Goal: Task Accomplishment & Management: Manage account settings

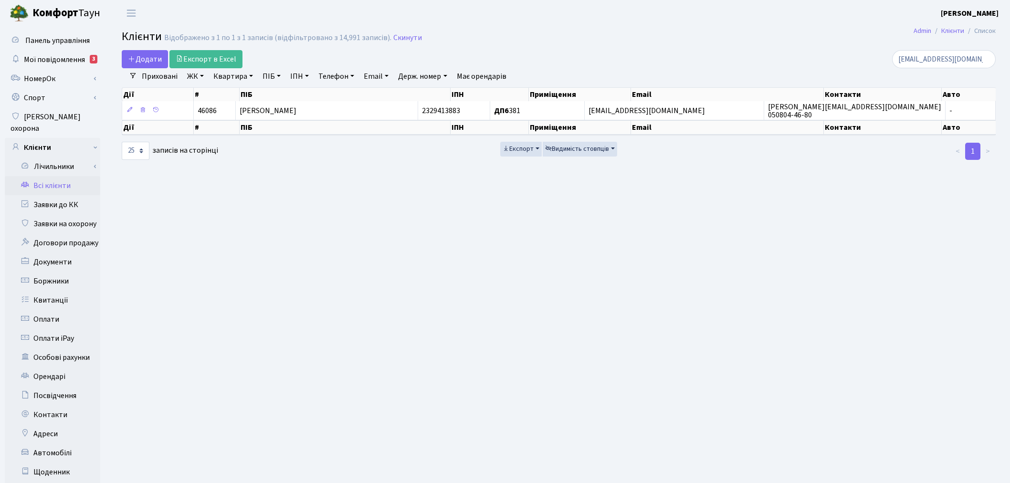
select select "25"
click at [393, 34] on link "Скинути" at bounding box center [407, 37] width 29 height 9
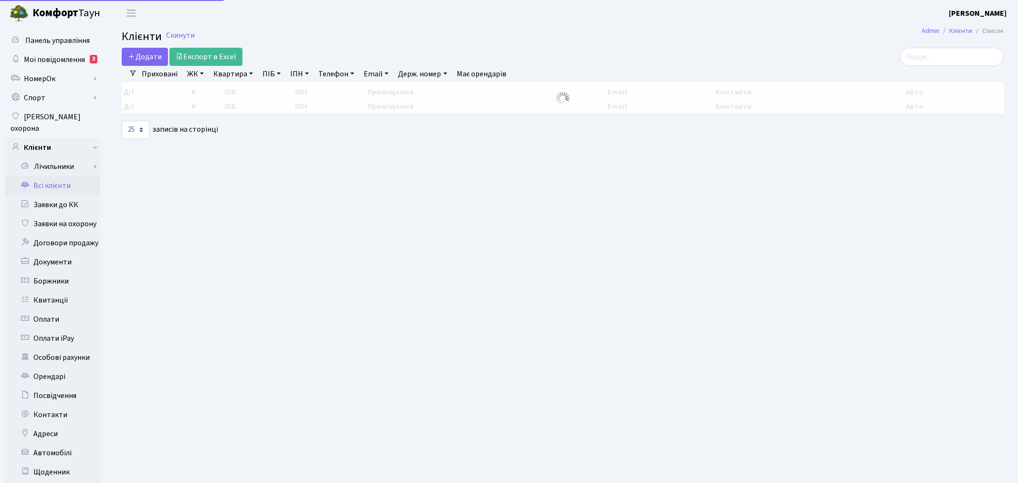
select select "25"
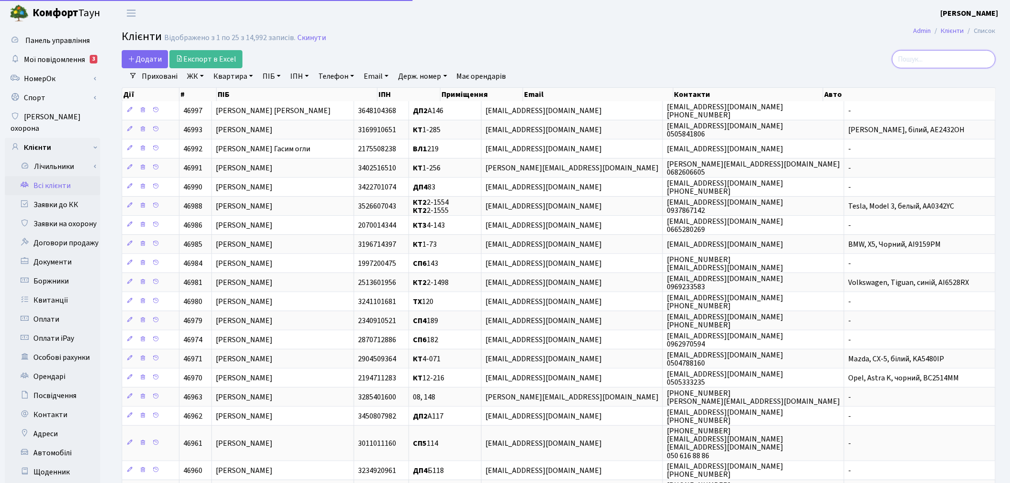
click at [934, 54] on input "search" at bounding box center [944, 59] width 104 height 18
paste input "alinagorohovav@gmail.com>"
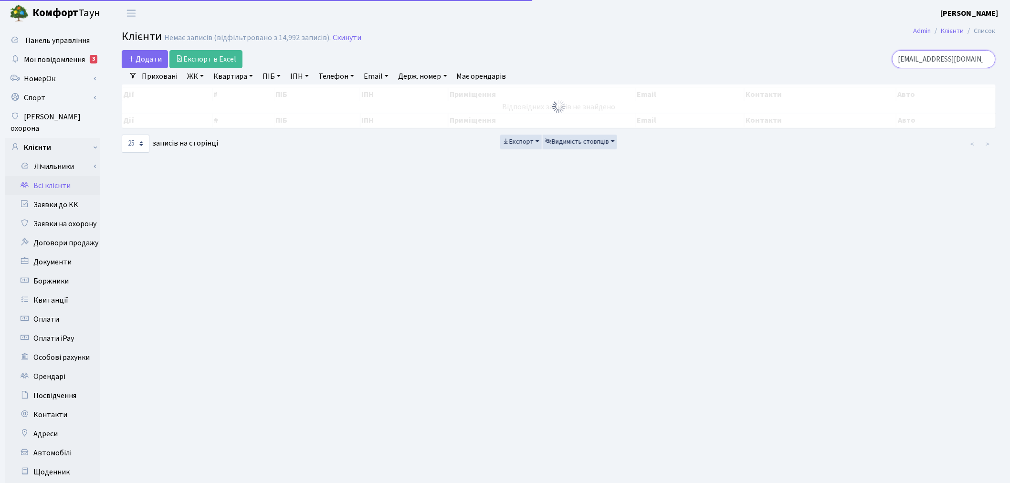
type input "[EMAIL_ADDRESS][DOMAIN_NAME]"
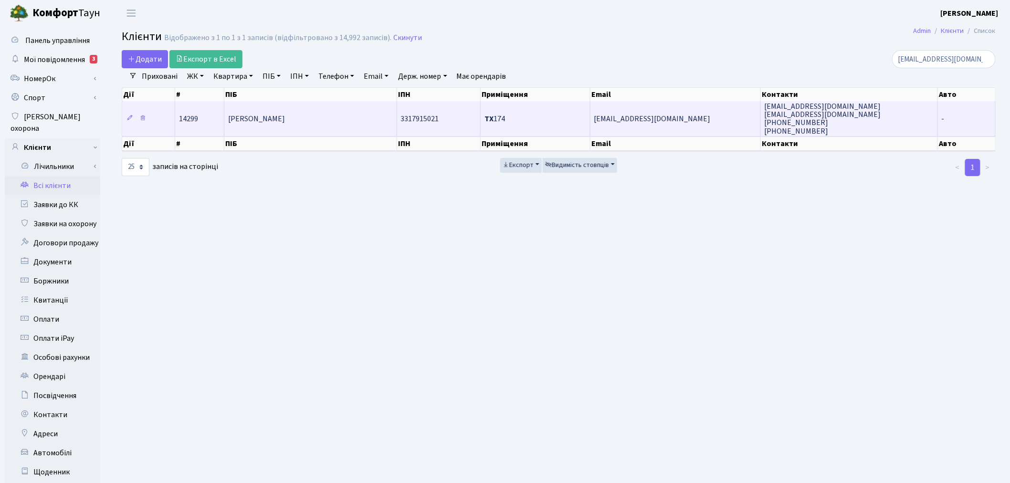
click at [677, 117] on span "[EMAIL_ADDRESS][DOMAIN_NAME]" at bounding box center [652, 119] width 116 height 11
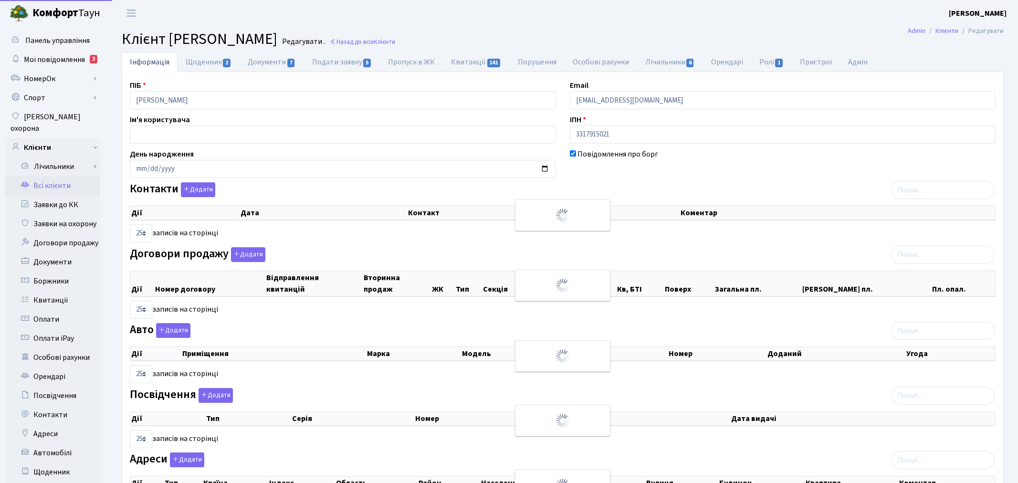
select select "25"
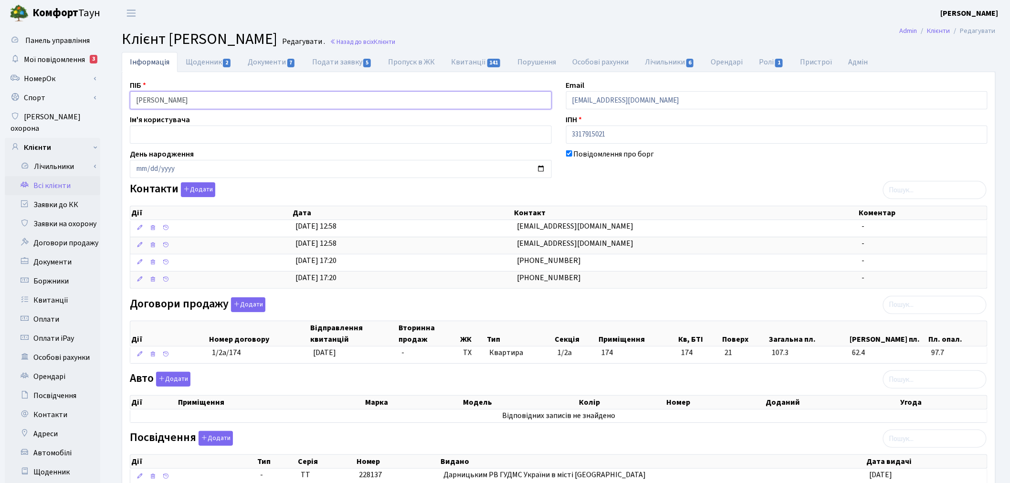
drag, startPoint x: 286, startPoint y: 100, endPoint x: 110, endPoint y: 94, distance: 176.2
click at [110, 94] on div "Інформація Щоденник 2 Документи 7 Подати заявку 5 Пропуск в ЖК Квитанції 141 По…" at bounding box center [558, 322] width 903 height 540
click at [66, 176] on link "Всі клієнти" at bounding box center [52, 185] width 95 height 19
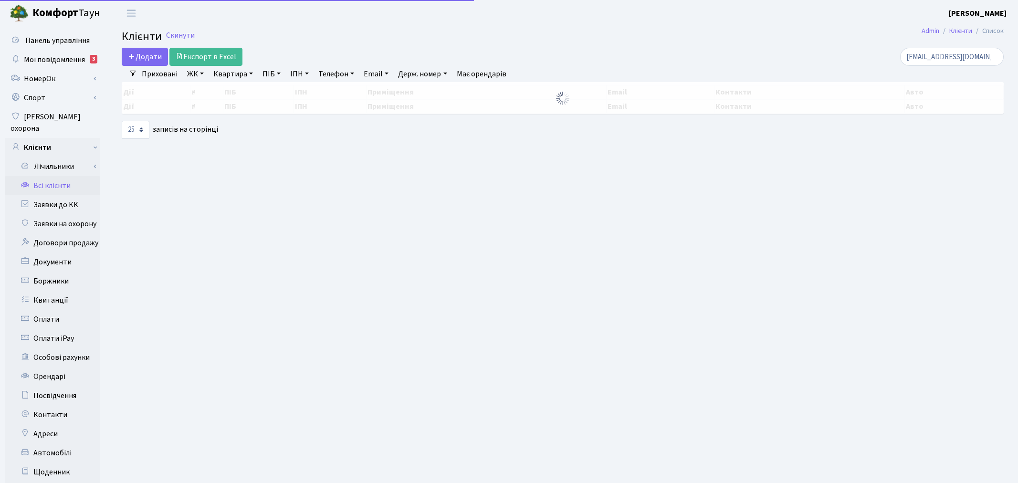
select select "25"
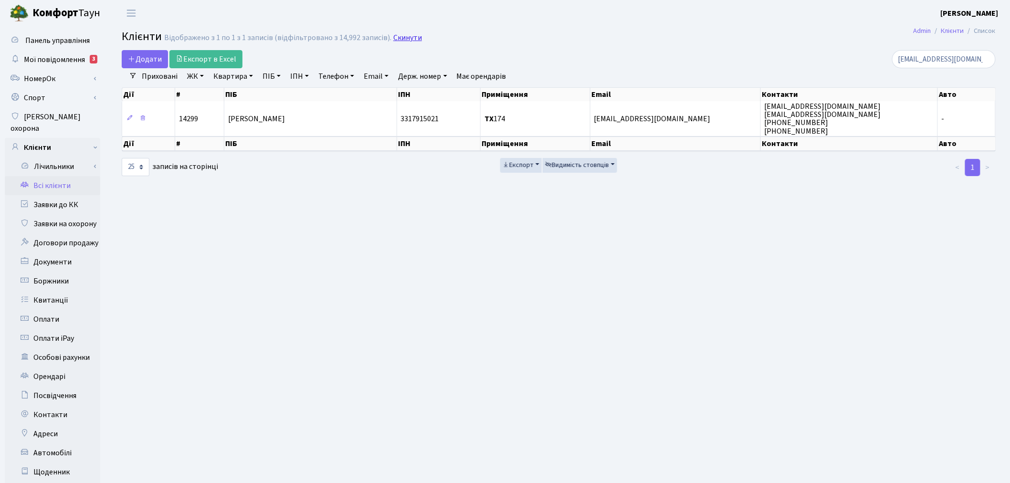
click at [398, 35] on link "Скинути" at bounding box center [407, 37] width 29 height 9
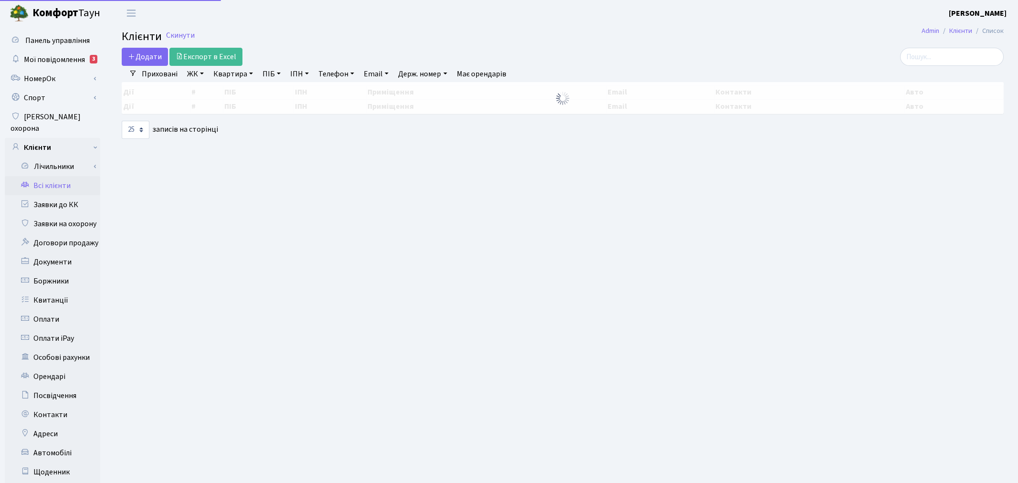
select select "25"
click at [928, 56] on input "search" at bounding box center [944, 57] width 104 height 18
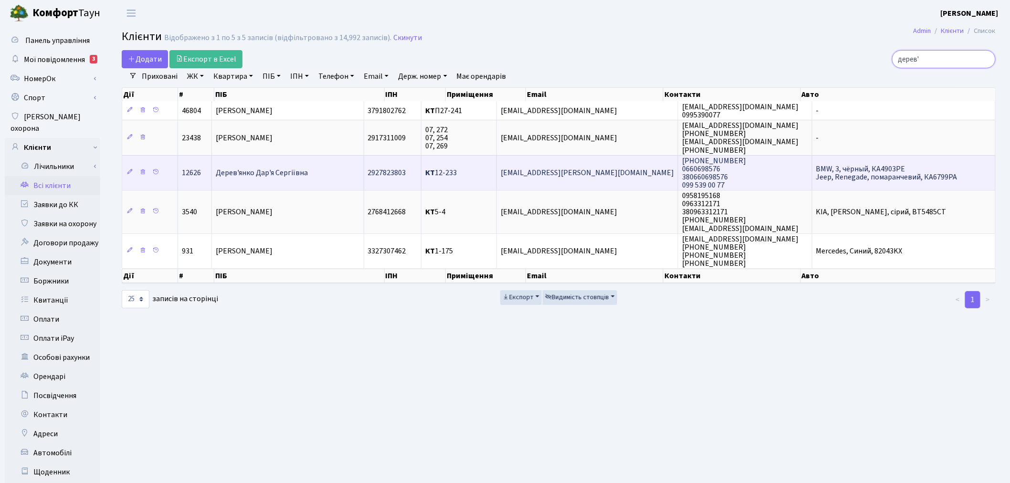
type input "дерев'"
click at [743, 176] on td "+380660698576 0660698576 380660698576 099 539 00 77" at bounding box center [745, 172] width 134 height 35
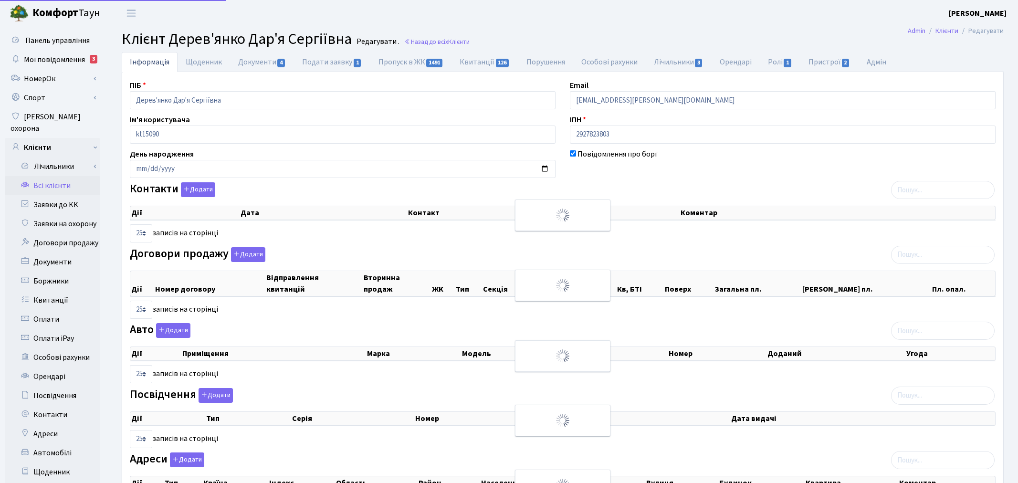
select select "25"
